Goal: Find contact information: Obtain details needed to contact an individual or organization

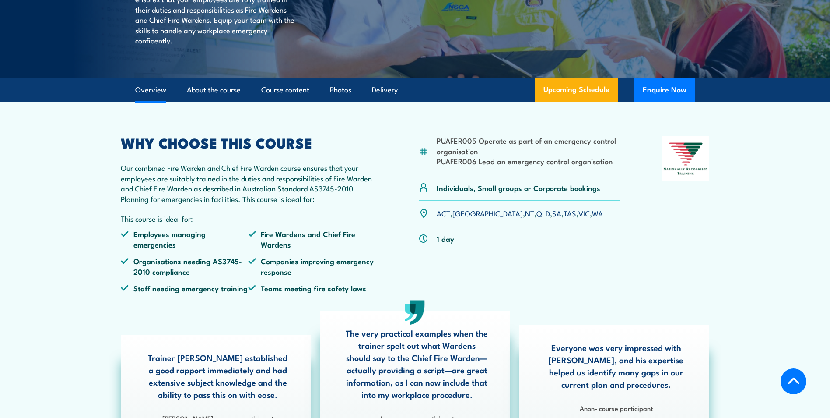
scroll to position [175, 0]
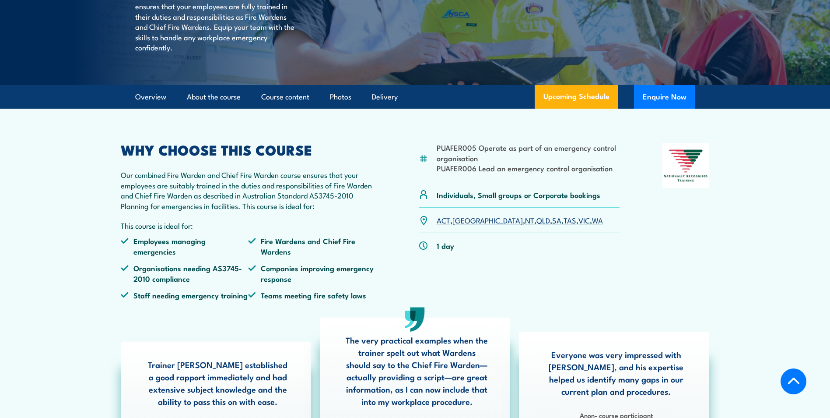
click at [592, 225] on link "WA" at bounding box center [597, 219] width 11 height 11
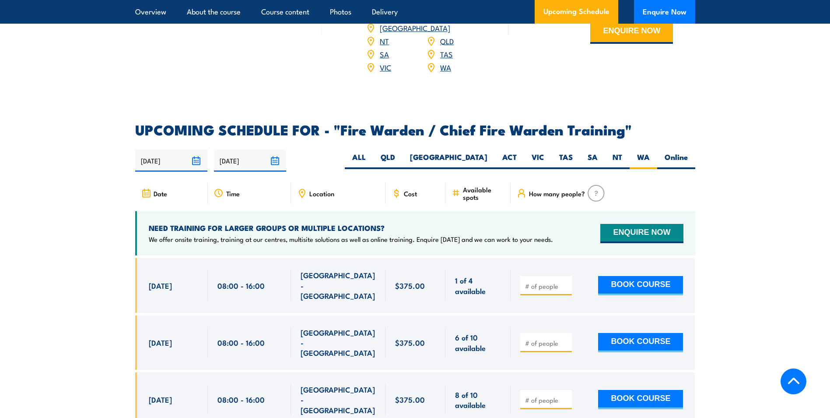
scroll to position [1419, 0]
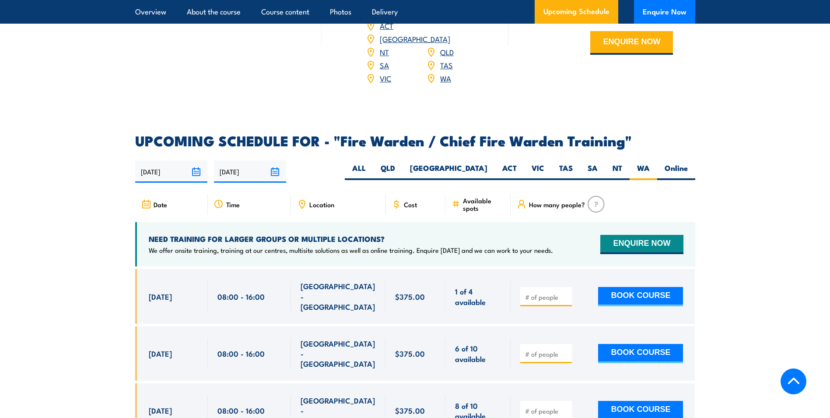
click at [301, 199] on icon at bounding box center [302, 204] width 10 height 10
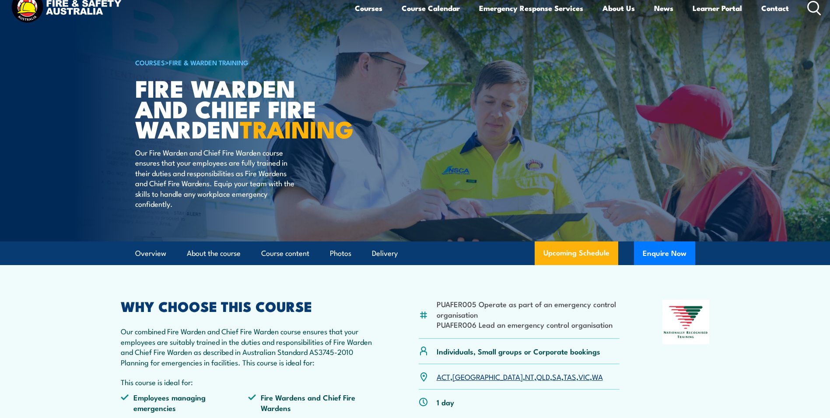
scroll to position [0, 0]
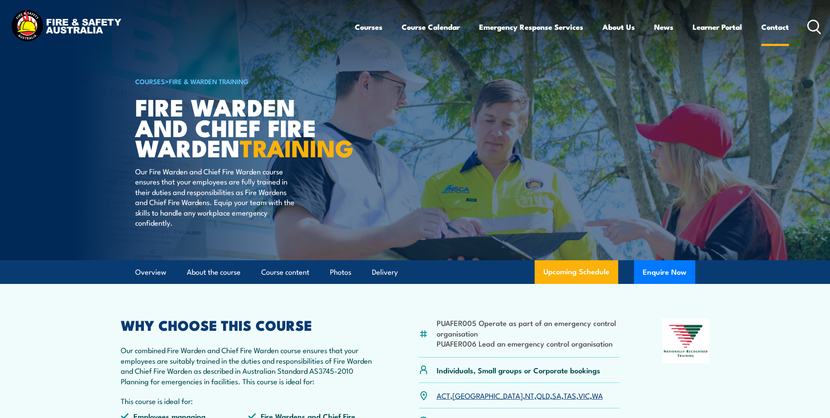
click at [777, 27] on link "Contact" at bounding box center [776, 26] width 28 height 23
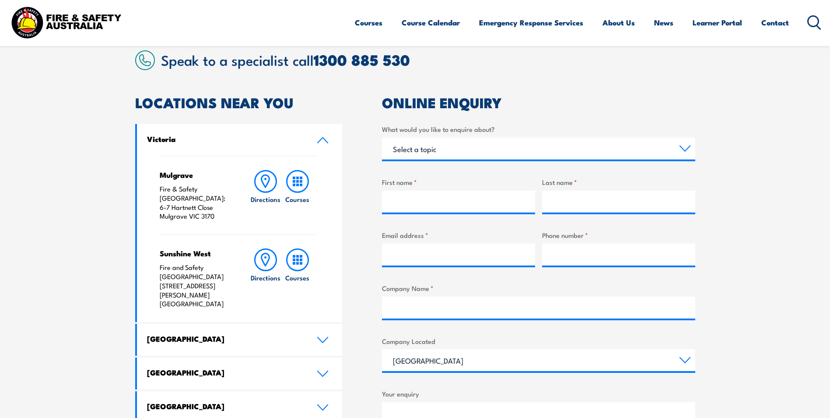
scroll to position [394, 0]
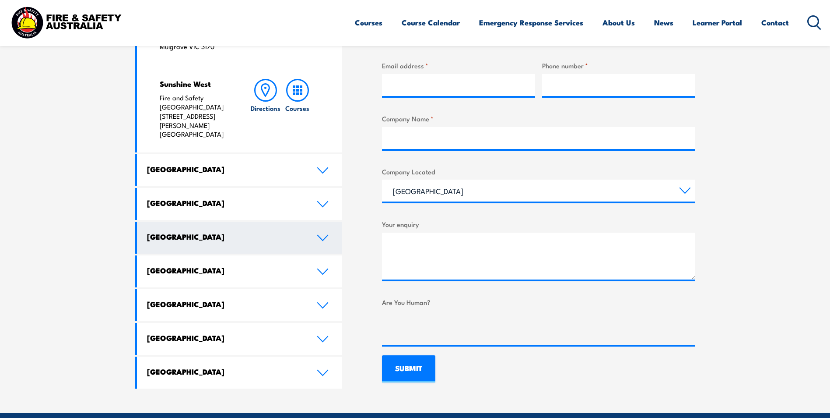
click at [323, 234] on icon at bounding box center [323, 237] width 12 height 7
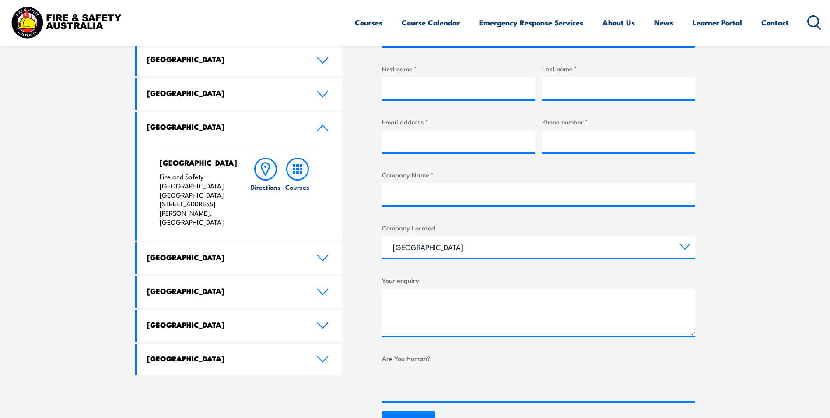
scroll to position [306, 0]
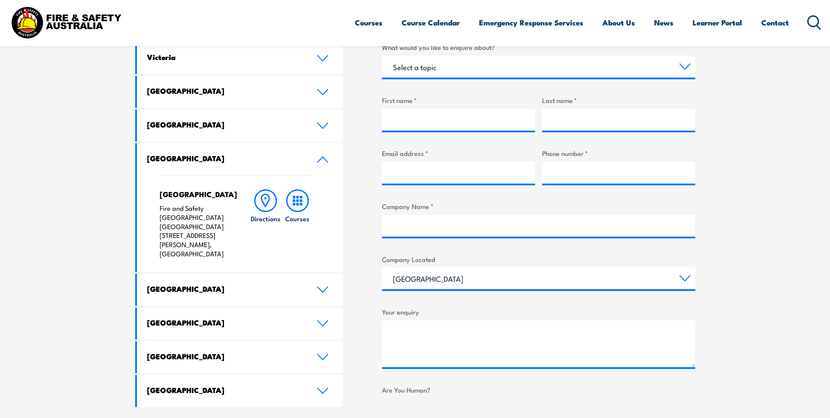
drag, startPoint x: 160, startPoint y: 227, endPoint x: 229, endPoint y: 241, distance: 70.6
click at [230, 241] on div "North Lake Fire and Safety Australia WHS Centre 128 Farrington Road, North Lake…" at bounding box center [239, 223] width 158 height 97
drag, startPoint x: 229, startPoint y: 241, endPoint x: 207, endPoint y: 231, distance: 24.5
